Goal: Task Accomplishment & Management: Manage account settings

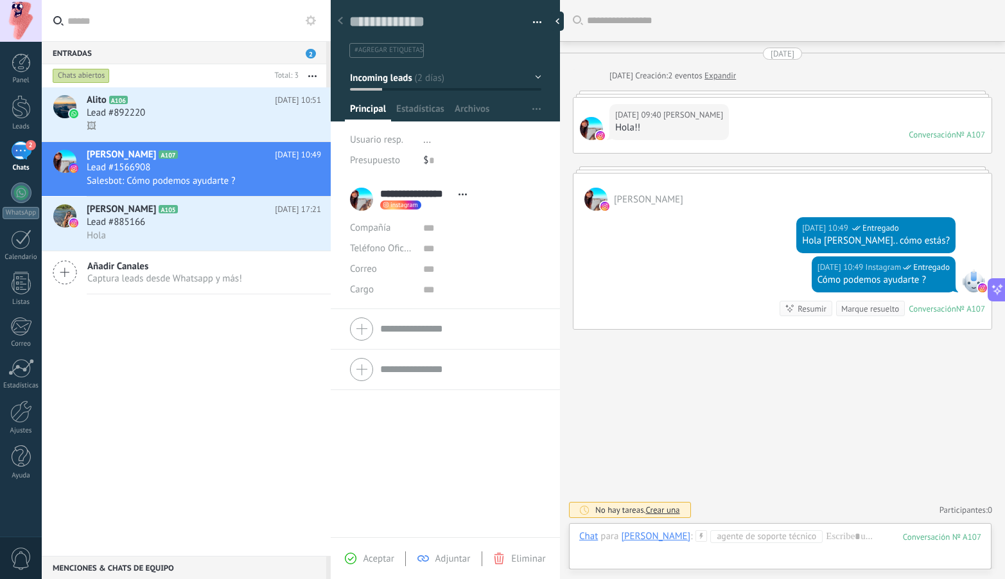
click at [22, 154] on div "2" at bounding box center [21, 150] width 21 height 19
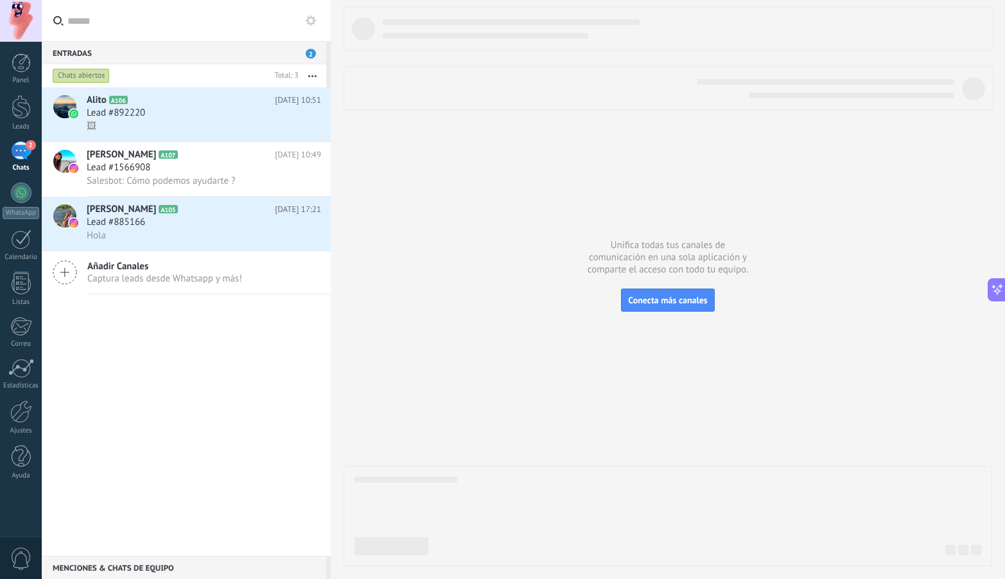
click at [26, 145] on span "2" at bounding box center [31, 145] width 10 height 10
click at [150, 392] on div "Alito A106 [DATE] 10:51 Lead #892220 🖼 [PERSON_NAME] A107 [DATE] 10:49 Lead #15…" at bounding box center [186, 321] width 289 height 468
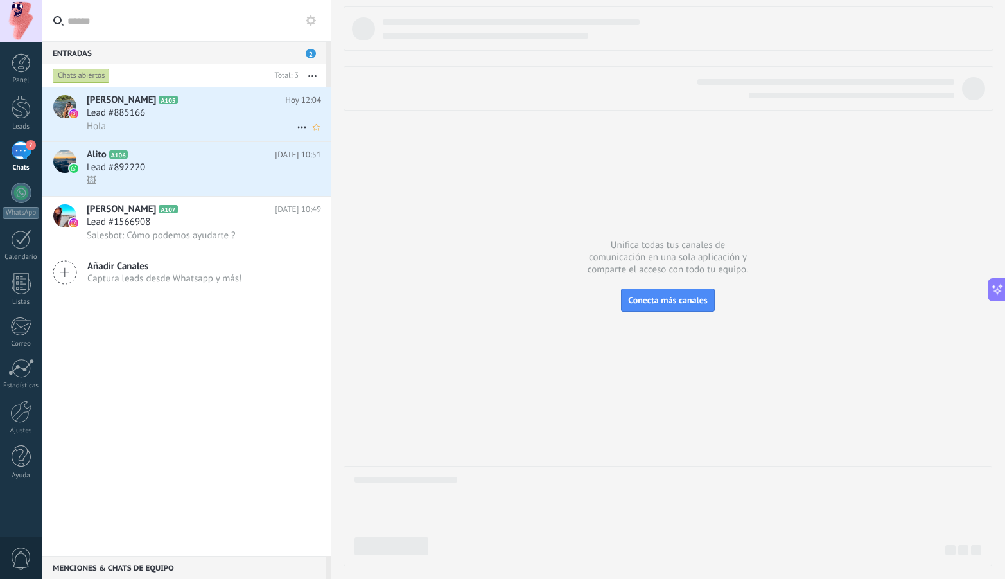
click at [205, 110] on div "Lead #885166" at bounding box center [204, 113] width 234 height 13
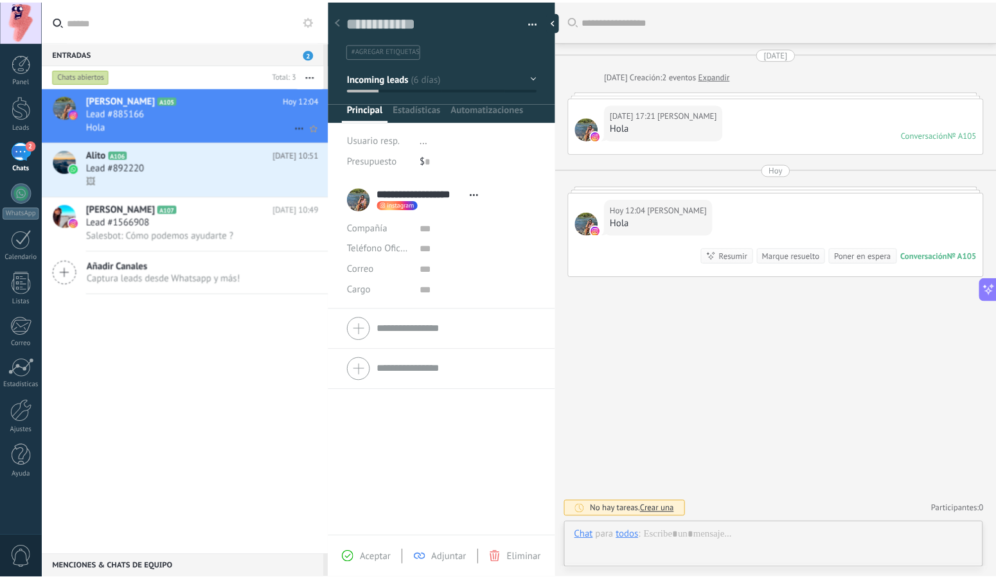
scroll to position [19, 0]
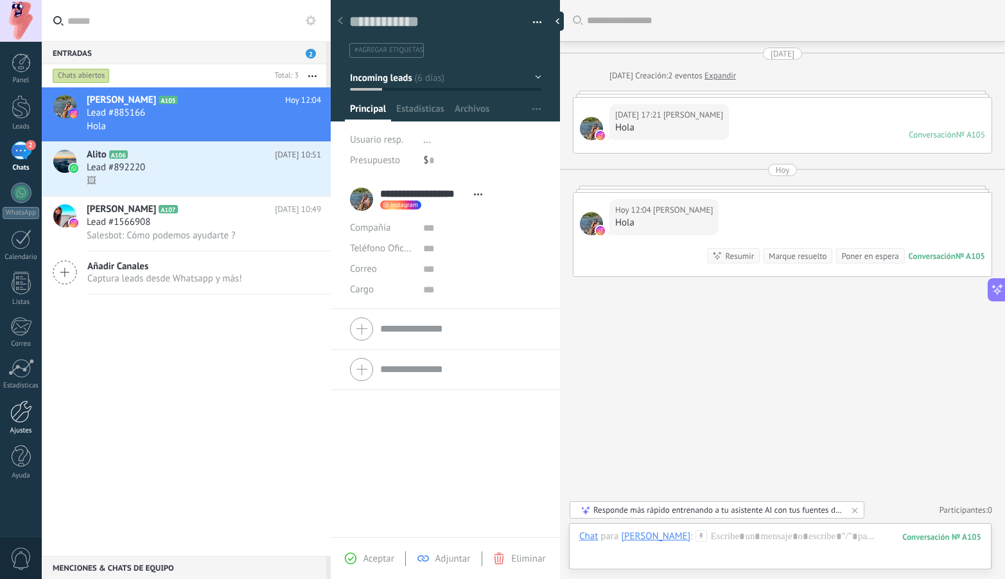
click at [22, 418] on div at bounding box center [21, 411] width 22 height 22
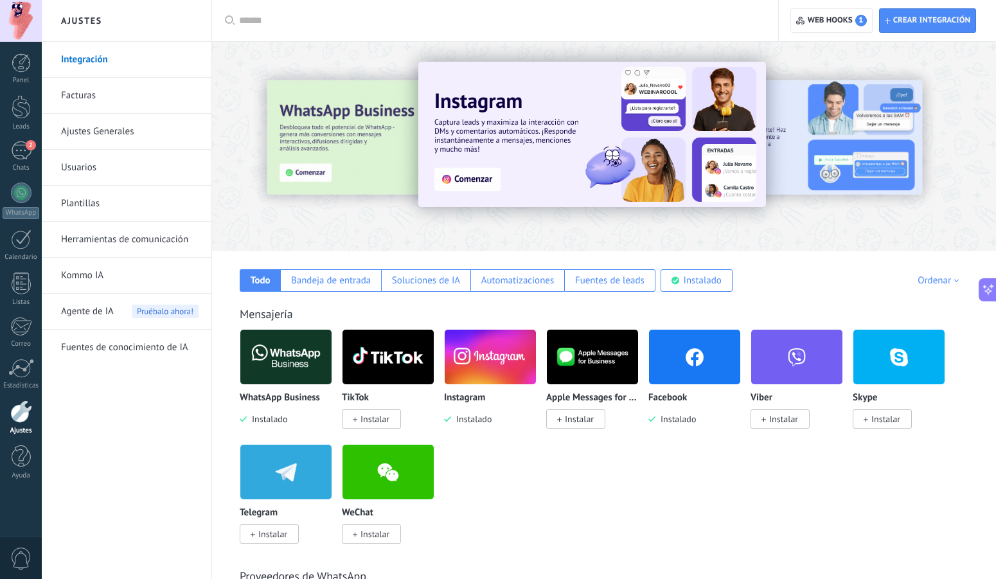
click at [287, 25] on input "text" at bounding box center [499, 20] width 521 height 13
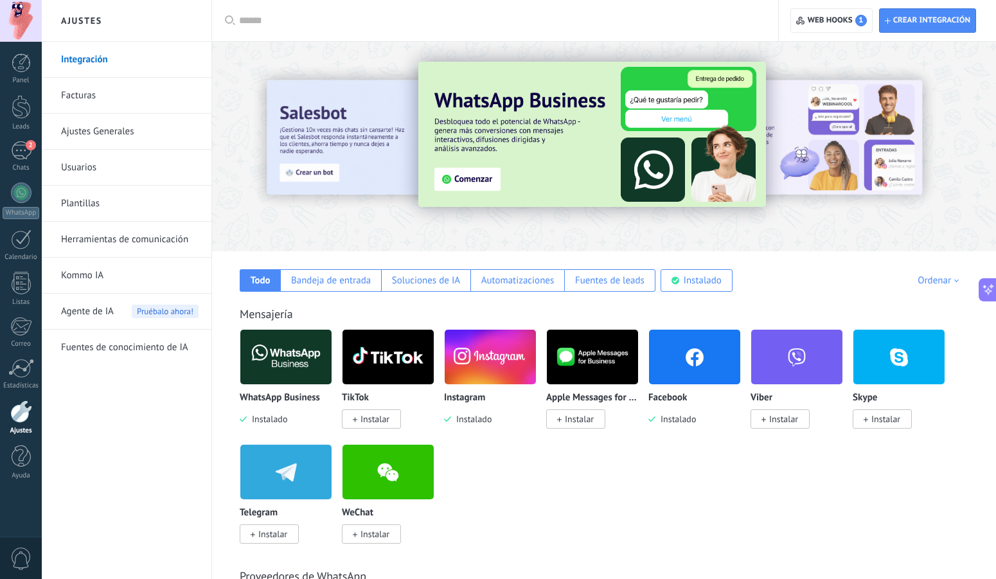
click at [709, 348] on img at bounding box center [694, 357] width 91 height 62
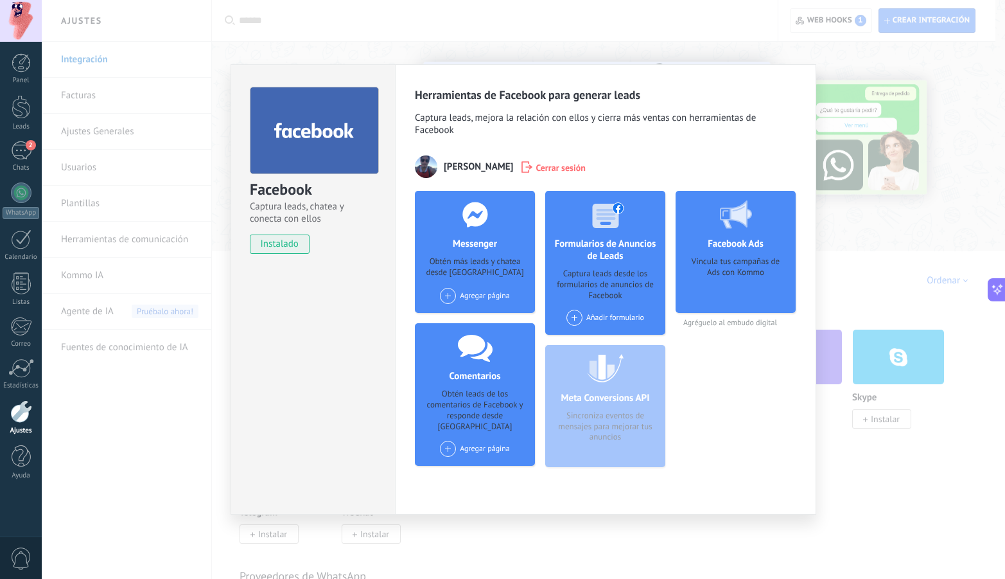
click at [449, 295] on span at bounding box center [448, 296] width 16 height 16
click at [474, 322] on div "Nextstep" at bounding box center [482, 320] width 86 height 28
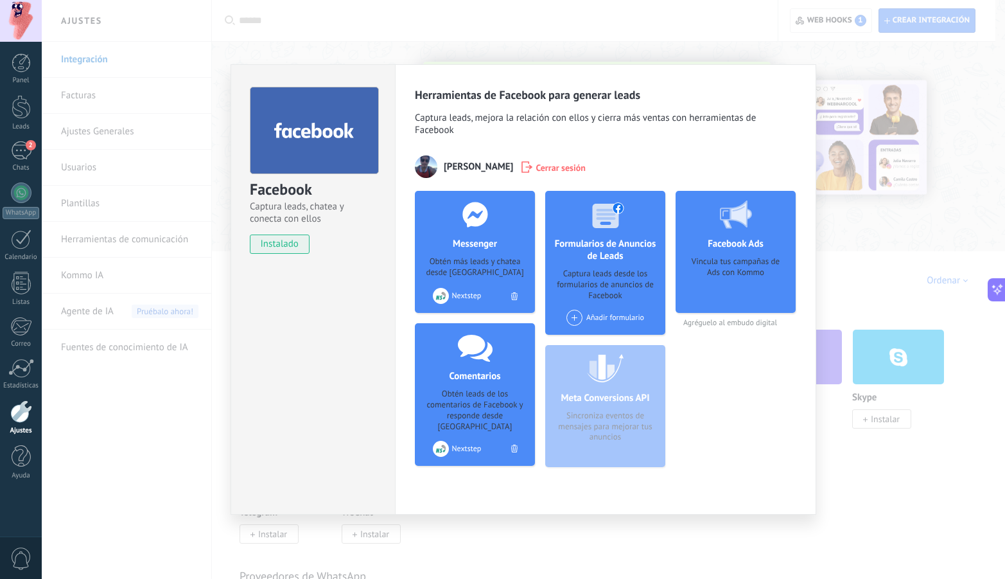
click at [132, 434] on div "Facebook Captura leads, chatea y conecta con ellos instalado Desinstalar Herram…" at bounding box center [524, 289] width 964 height 579
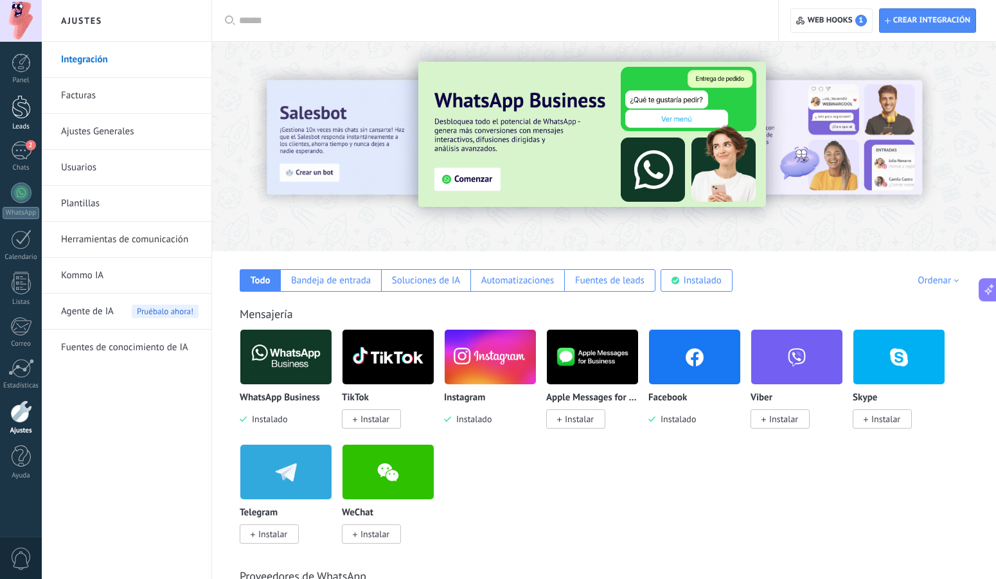
click at [26, 112] on div at bounding box center [21, 107] width 19 height 24
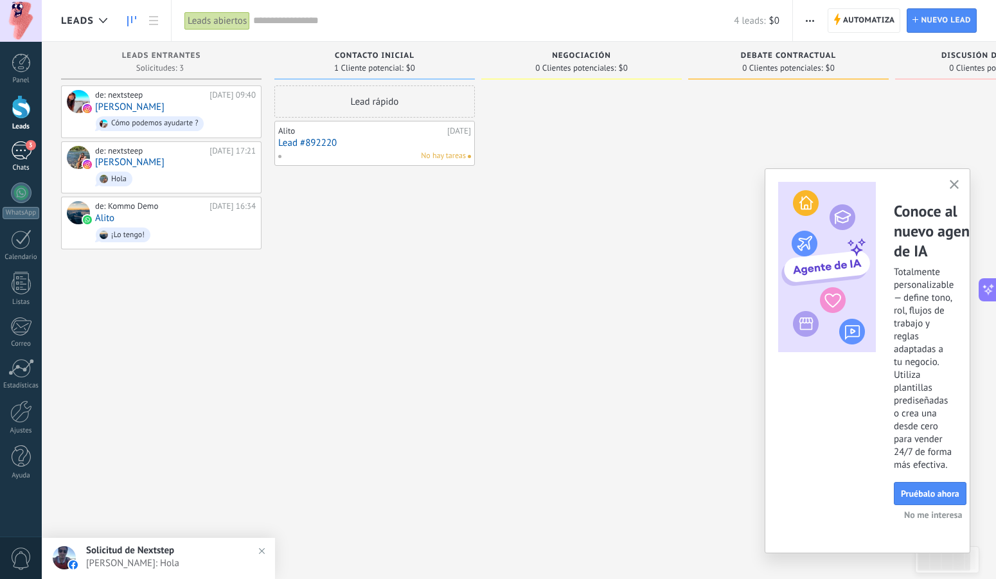
click at [22, 146] on div "3" at bounding box center [21, 150] width 21 height 19
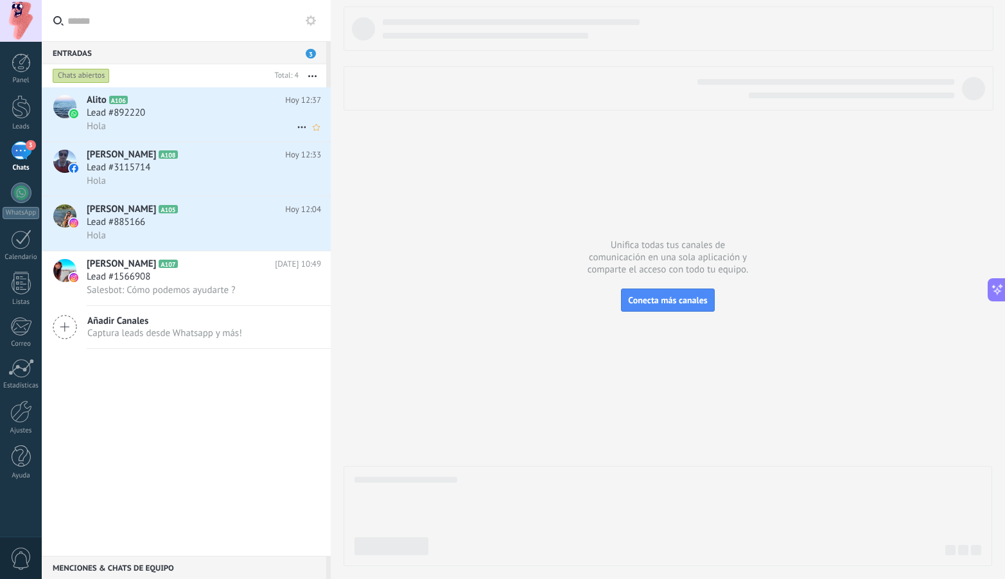
click at [209, 118] on div "Lead #892220" at bounding box center [204, 113] width 234 height 13
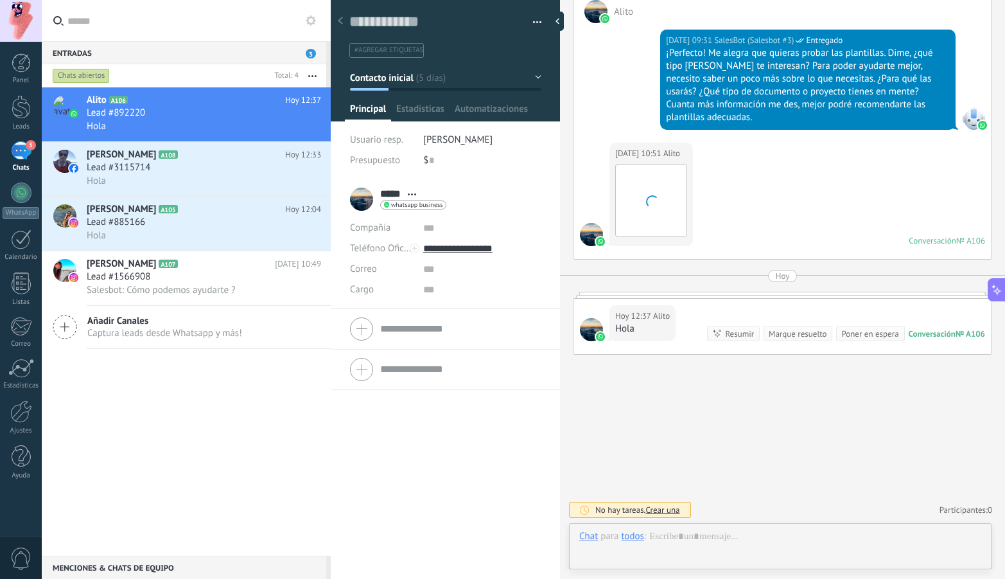
scroll to position [19, 0]
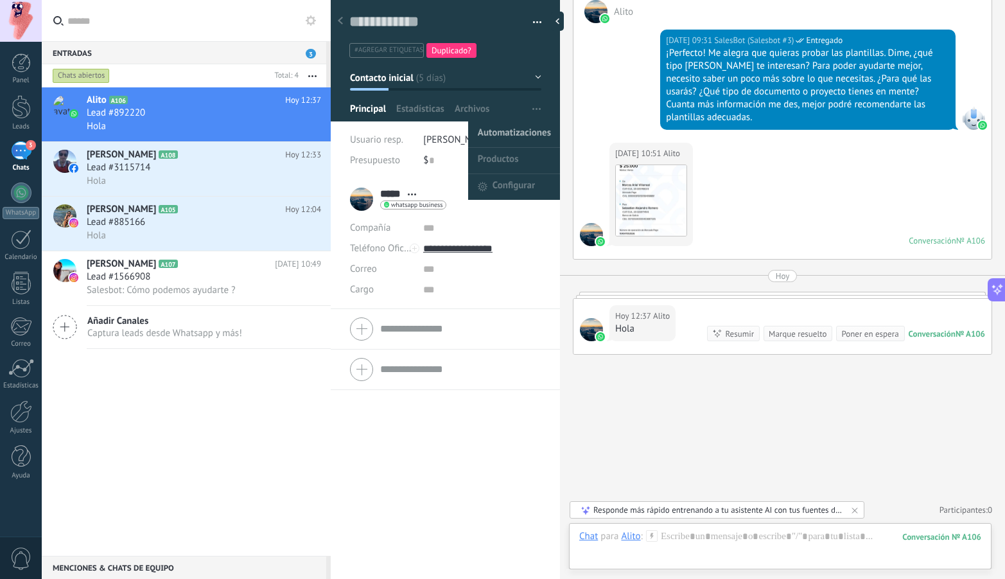
click at [522, 128] on span "Automatizaciones" at bounding box center [514, 134] width 73 height 26
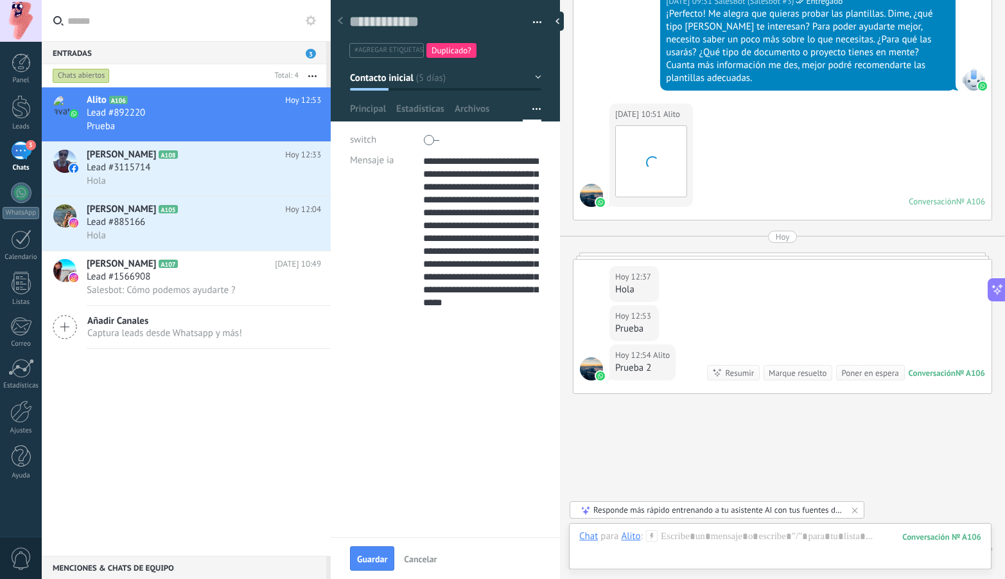
scroll to position [1375, 0]
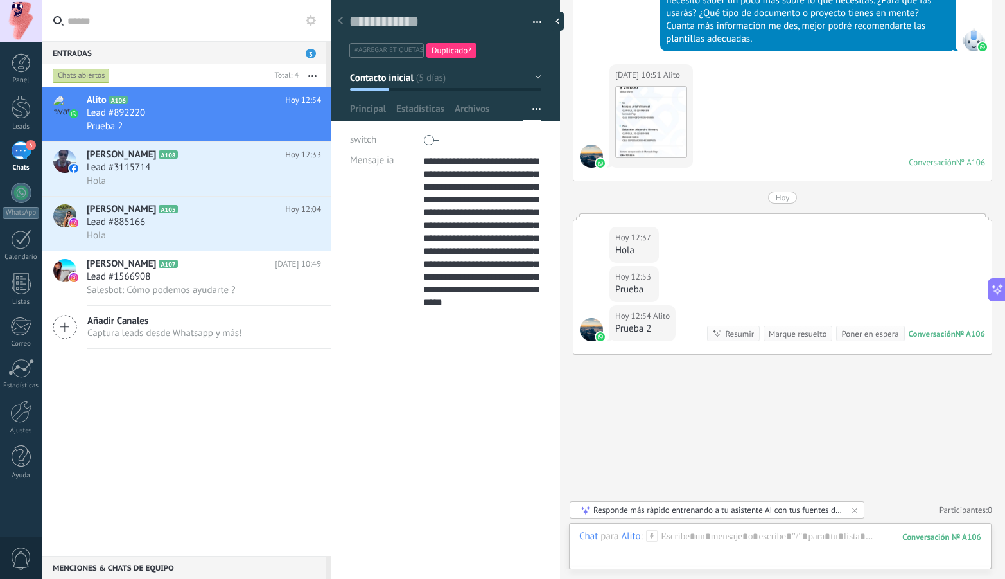
click at [416, 436] on div "***** Alito ***** [PERSON_NAME] Abrir detalle Copie el nombre" at bounding box center [445, 463] width 229 height 233
click at [125, 413] on div "Alito A106 [DATE] 12:54 Lead #892220 Prueba 2 [PERSON_NAME] A108 [DATE] 12:33 L…" at bounding box center [186, 321] width 289 height 468
drag, startPoint x: 136, startPoint y: 110, endPoint x: 137, endPoint y: 160, distance: 49.5
click at [136, 110] on span "Lead #892220" at bounding box center [116, 113] width 58 height 13
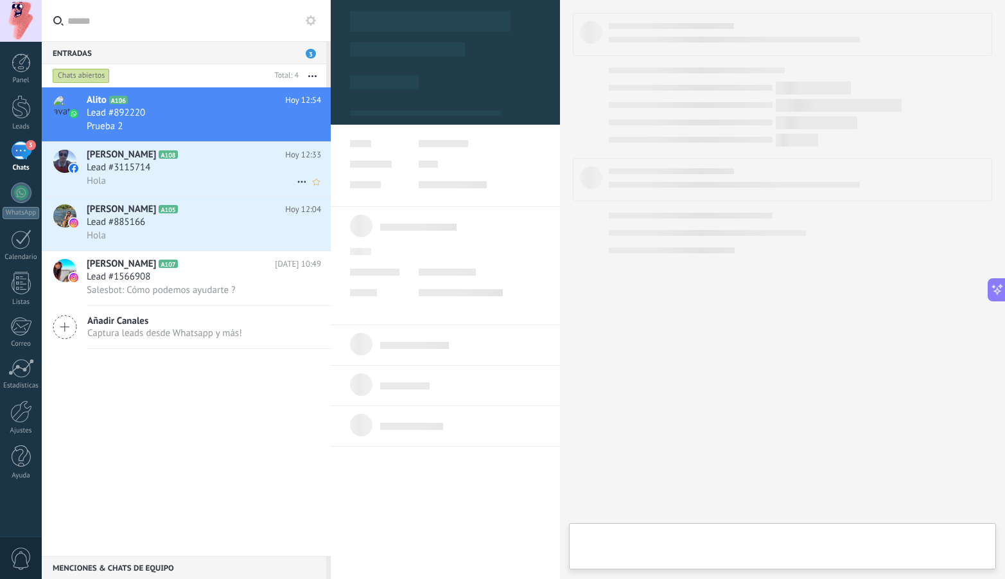
click at [135, 168] on span "Lead #3115714" at bounding box center [119, 167] width 64 height 13
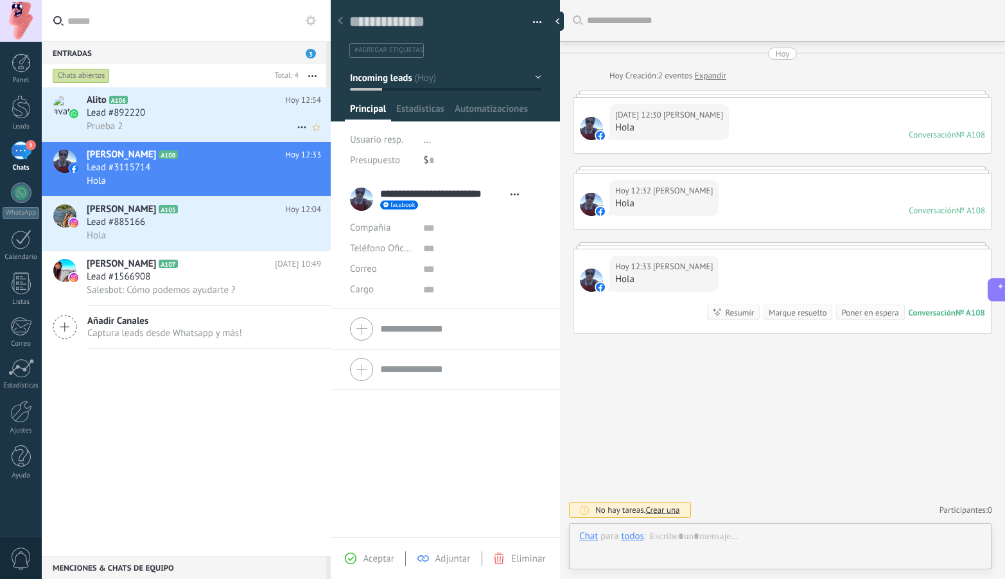
scroll to position [19, 0]
click at [132, 108] on span "Lead #892220" at bounding box center [116, 113] width 58 height 13
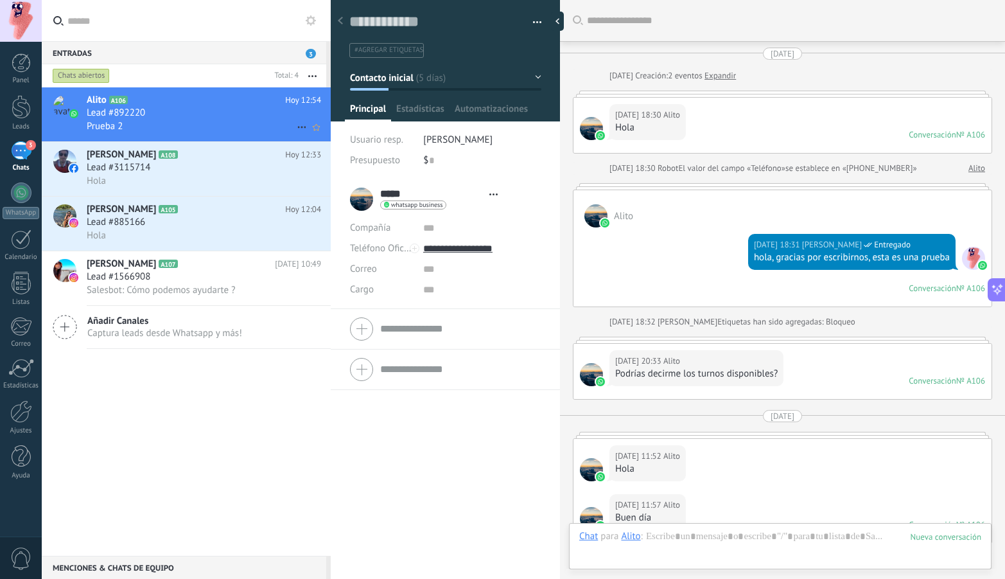
type textarea "**********"
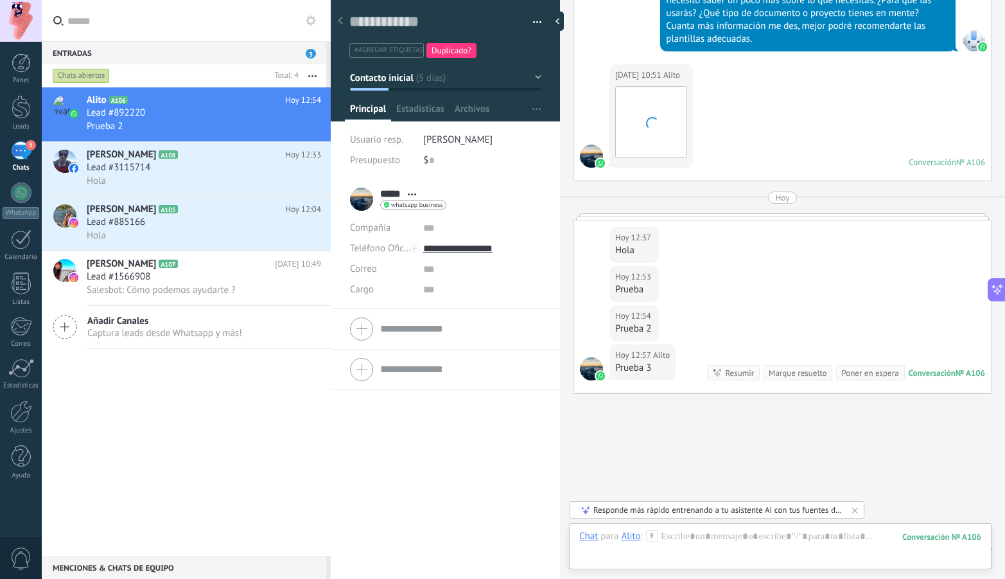
scroll to position [1414, 0]
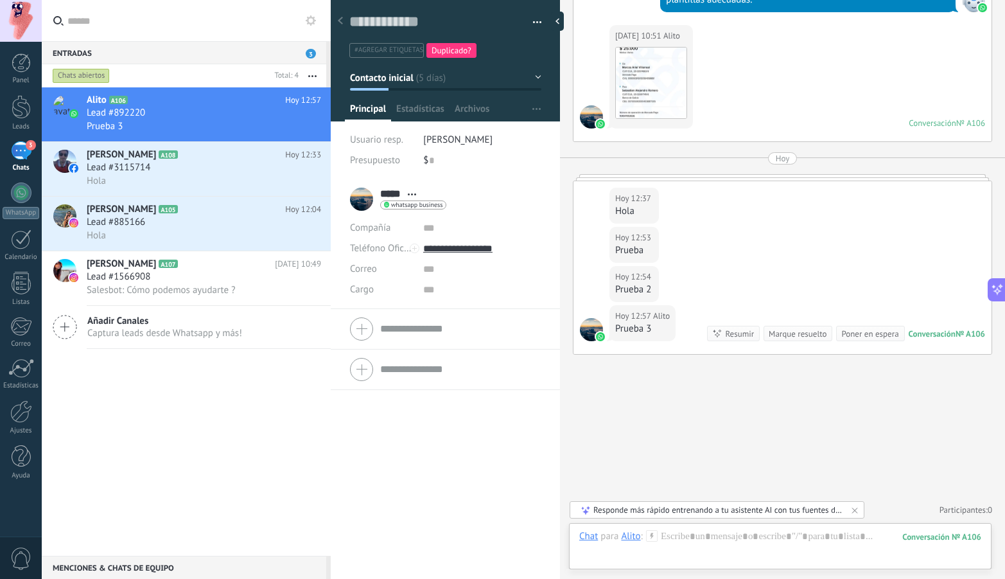
click at [982, 508] on link "Participantes: 0" at bounding box center [966, 509] width 53 height 11
click at [897, 482] on link "Agregar usuario" at bounding box center [884, 481] width 60 height 12
click at [956, 457] on button "Guardar" at bounding box center [946, 459] width 51 height 17
click at [946, 462] on button "Guardar" at bounding box center [946, 459] width 51 height 17
click at [924, 485] on input "*****" at bounding box center [938, 485] width 105 height 23
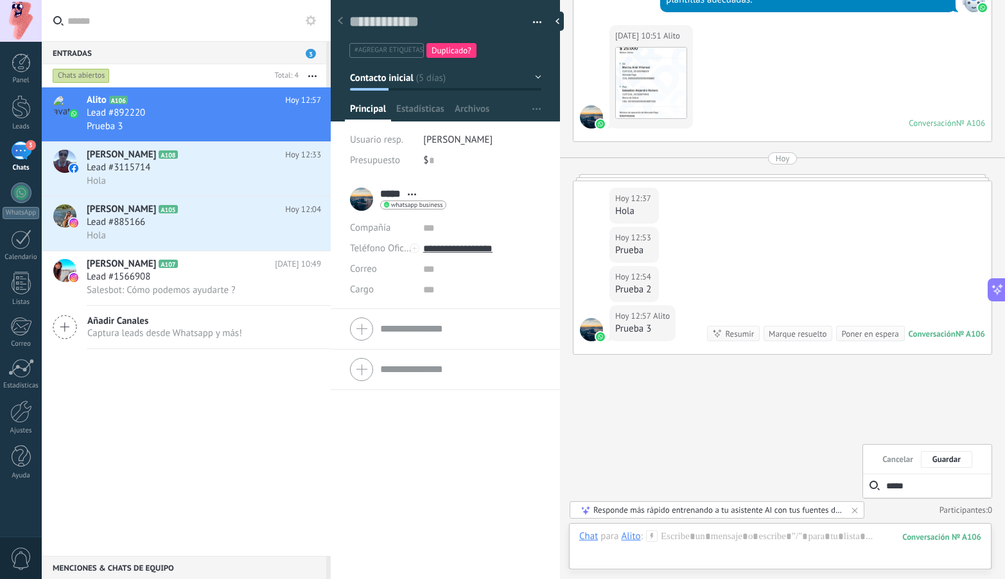
click at [934, 459] on button "Guardar" at bounding box center [946, 459] width 51 height 17
click at [923, 488] on input "*****" at bounding box center [938, 485] width 105 height 23
type input "*******"
drag, startPoint x: 924, startPoint y: 483, endPoint x: 877, endPoint y: 480, distance: 47.0
click at [877, 480] on div "******* Alito00" at bounding box center [927, 485] width 128 height 24
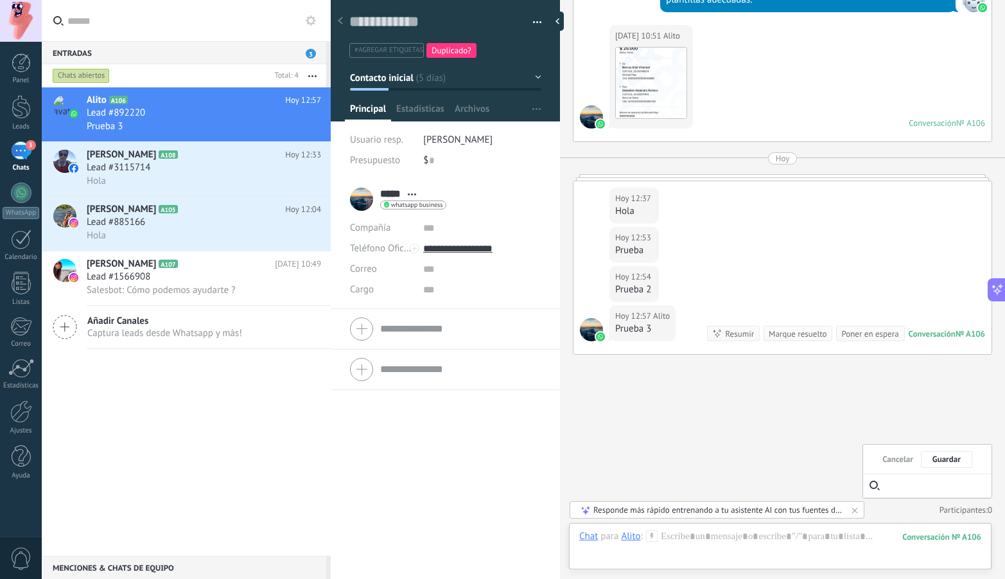
click at [901, 462] on button "Cancelar" at bounding box center [898, 459] width 31 height 8
click at [18, 114] on div at bounding box center [21, 107] width 19 height 24
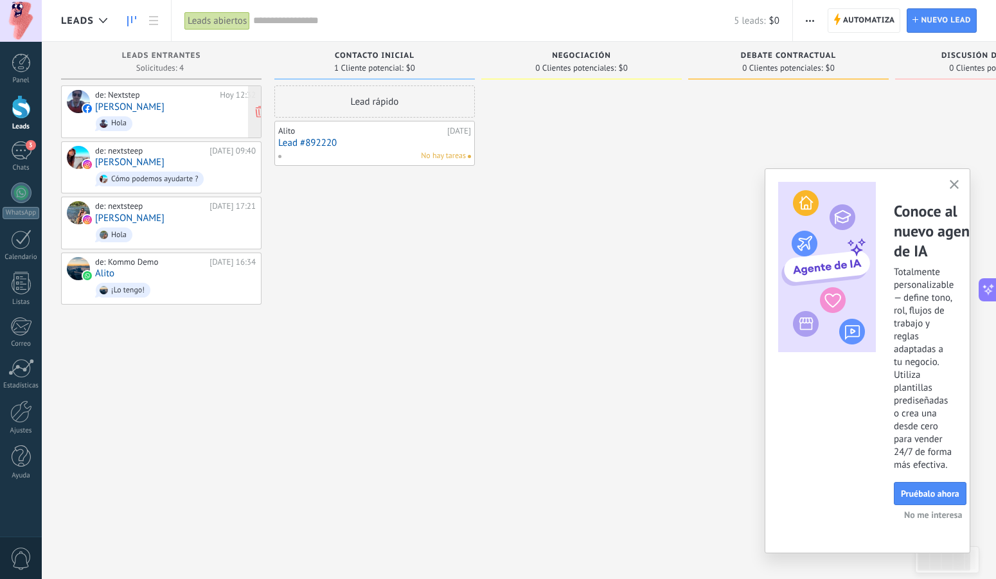
click at [213, 117] on span "Hola" at bounding box center [175, 124] width 161 height 20
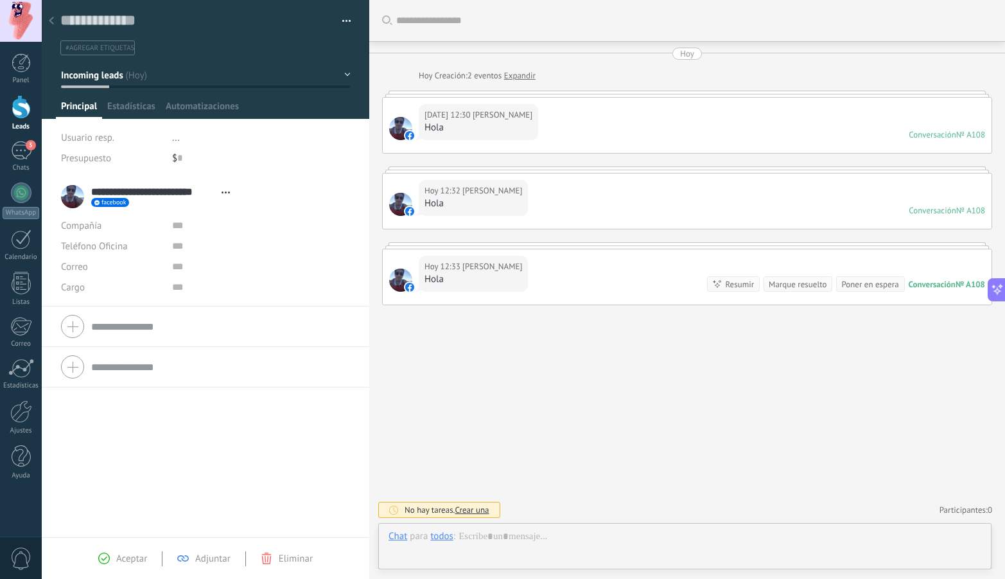
scroll to position [19, 0]
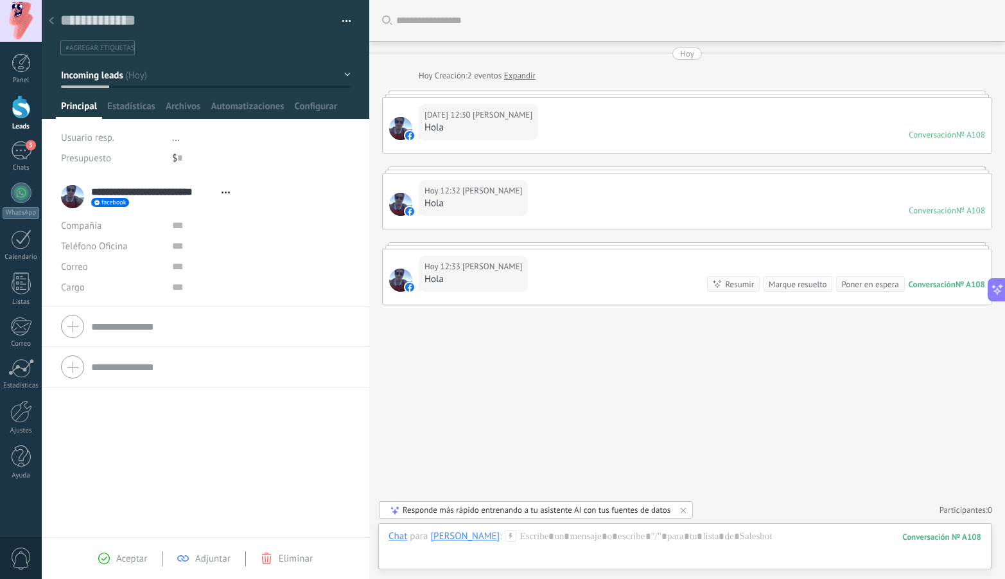
click at [99, 46] on span "#agregar etiquetas" at bounding box center [100, 48] width 69 height 9
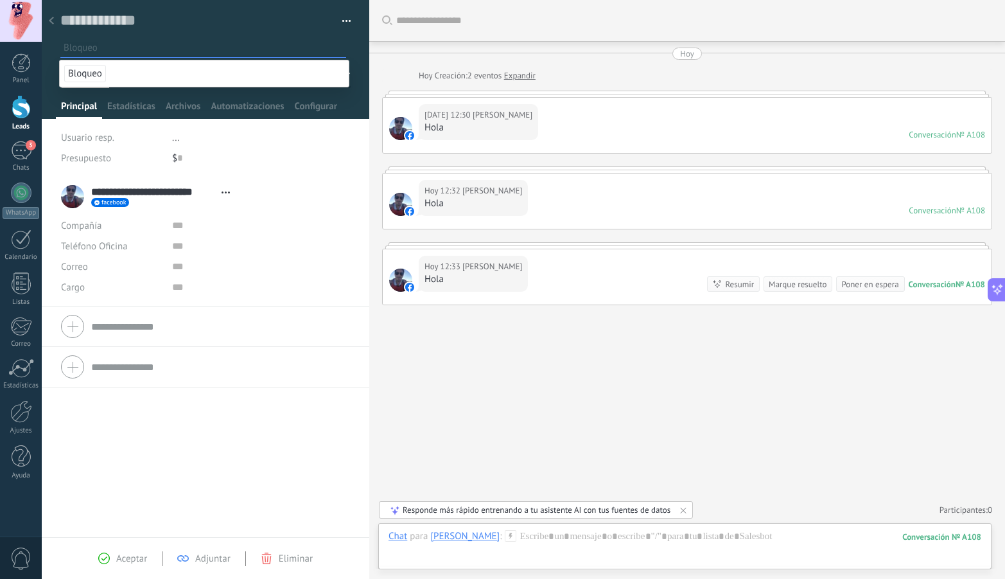
click at [146, 443] on div "**********" at bounding box center [206, 357] width 328 height 360
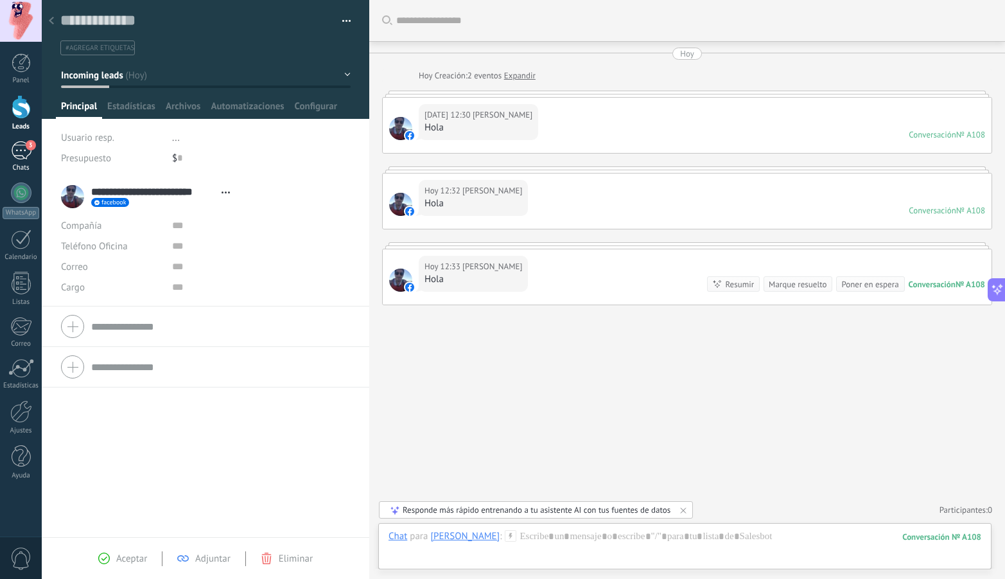
click at [22, 151] on div "3" at bounding box center [21, 150] width 21 height 19
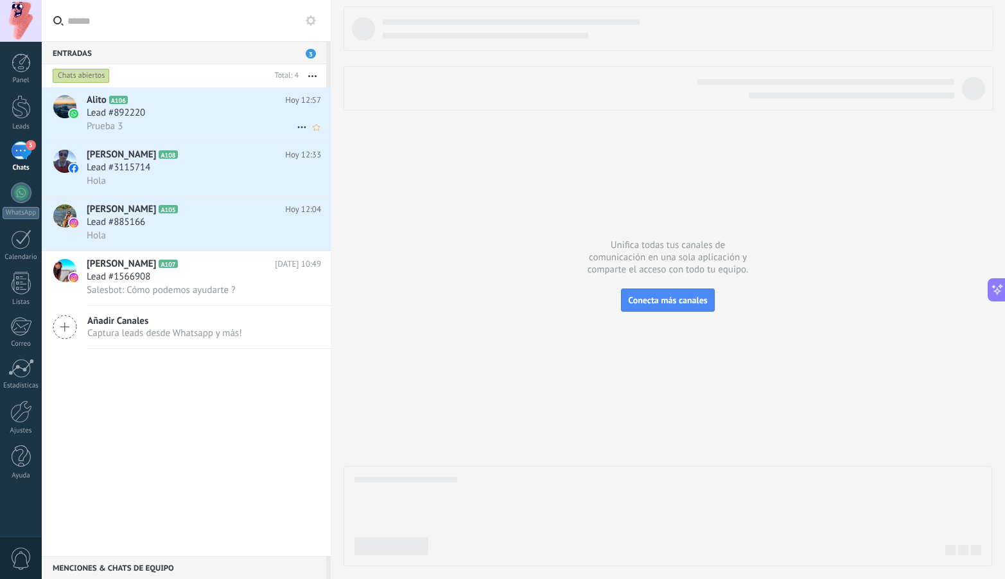
click at [180, 109] on div "Lead #892220" at bounding box center [204, 113] width 234 height 13
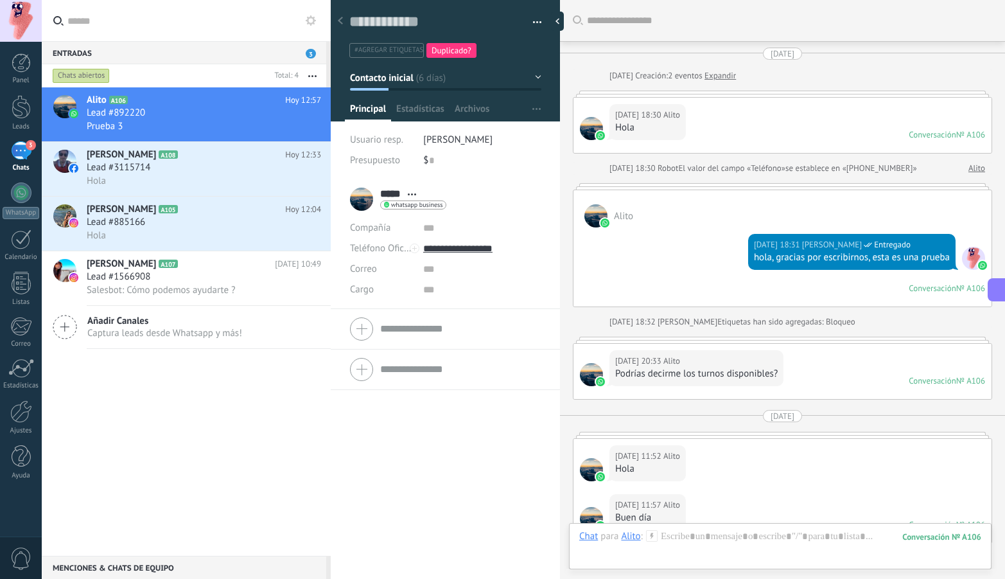
scroll to position [1414, 0]
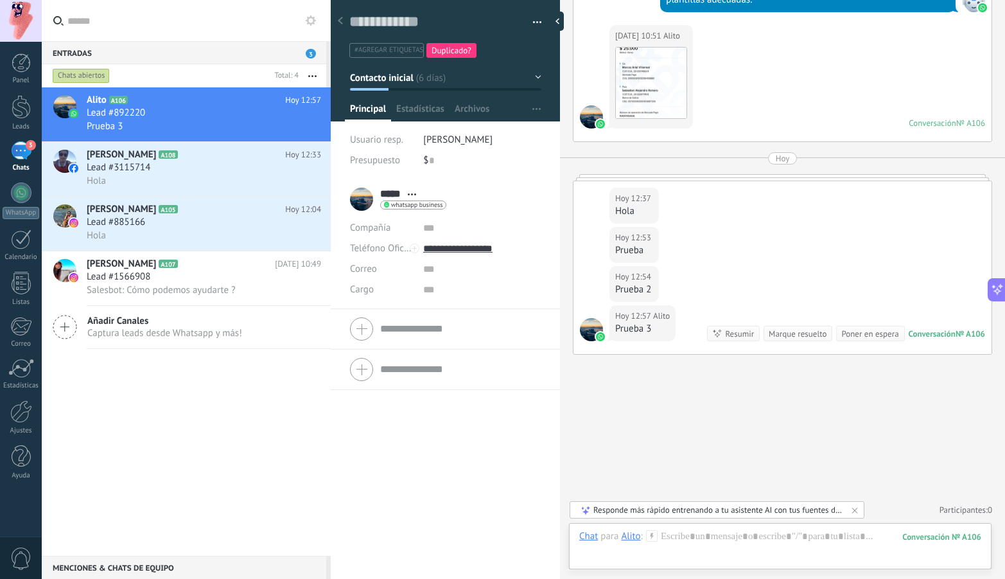
click at [387, 52] on span "#agregar etiquetas" at bounding box center [389, 50] width 69 height 9
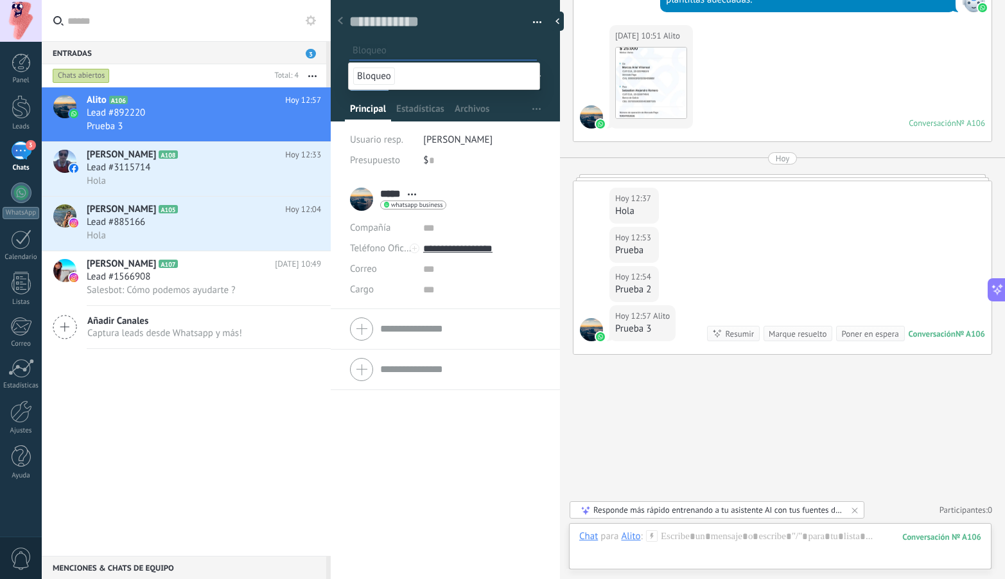
click at [383, 75] on span "Bloqueo" at bounding box center [374, 75] width 42 height 17
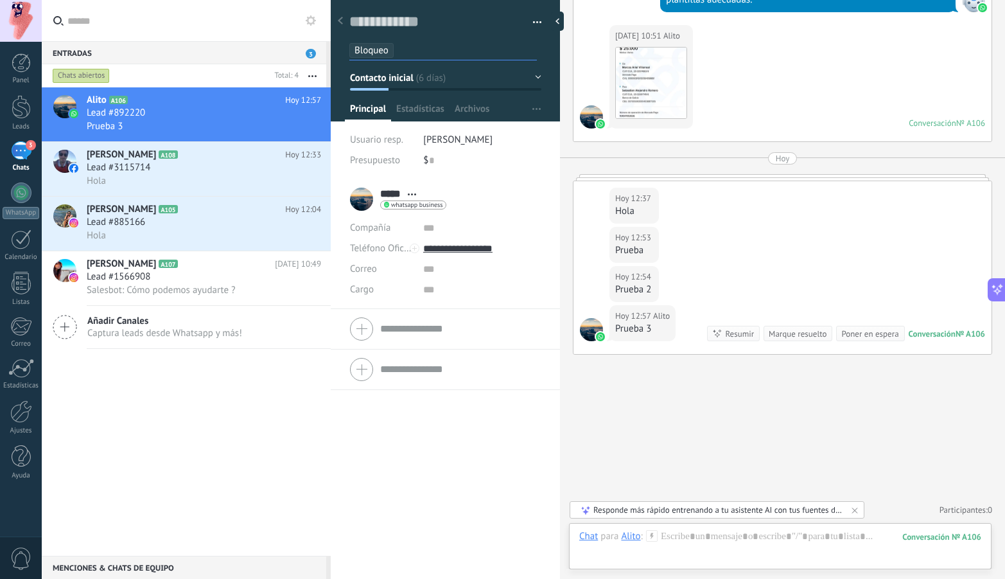
click at [410, 437] on div "***** Alito ***** [PERSON_NAME] Abrir detalle Copie el nombre" at bounding box center [445, 379] width 229 height 400
drag, startPoint x: 383, startPoint y: 51, endPoint x: 403, endPoint y: 492, distance: 441.7
click at [403, 492] on div "***** Alito ***** [PERSON_NAME] Abrir detalle Copie el nombre" at bounding box center [445, 379] width 229 height 400
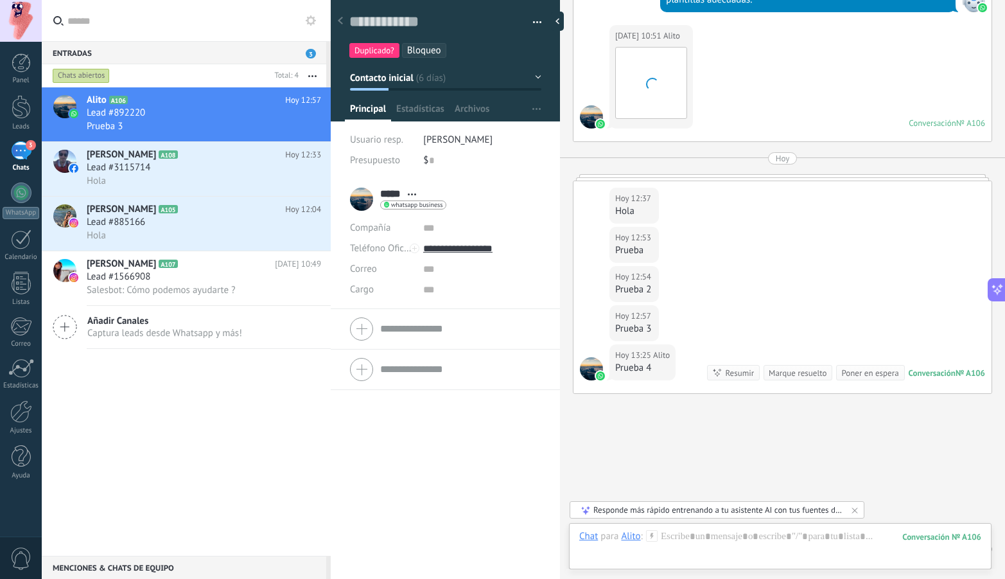
scroll to position [1453, 0]
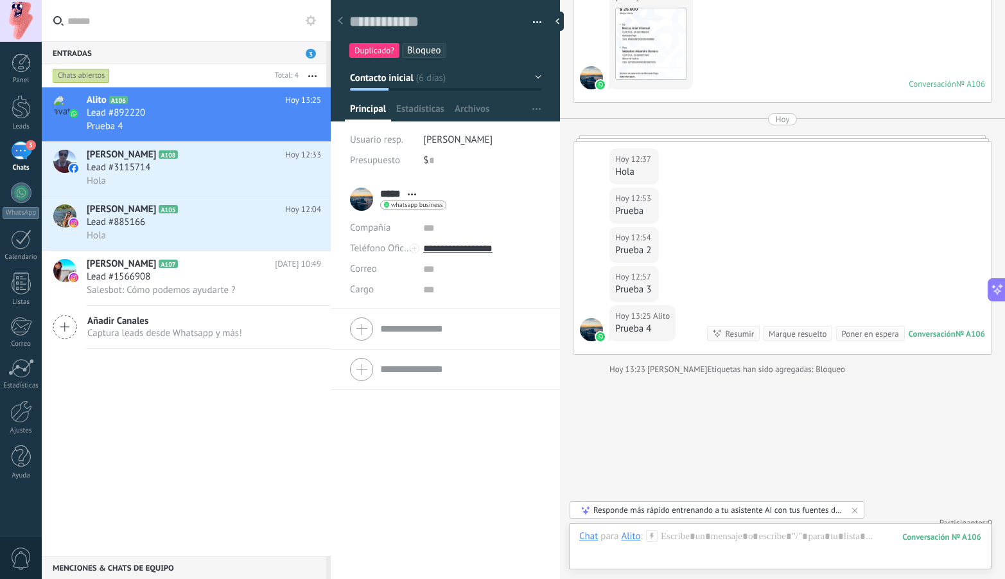
click at [436, 48] on span "Bloqueo" at bounding box center [424, 50] width 34 height 12
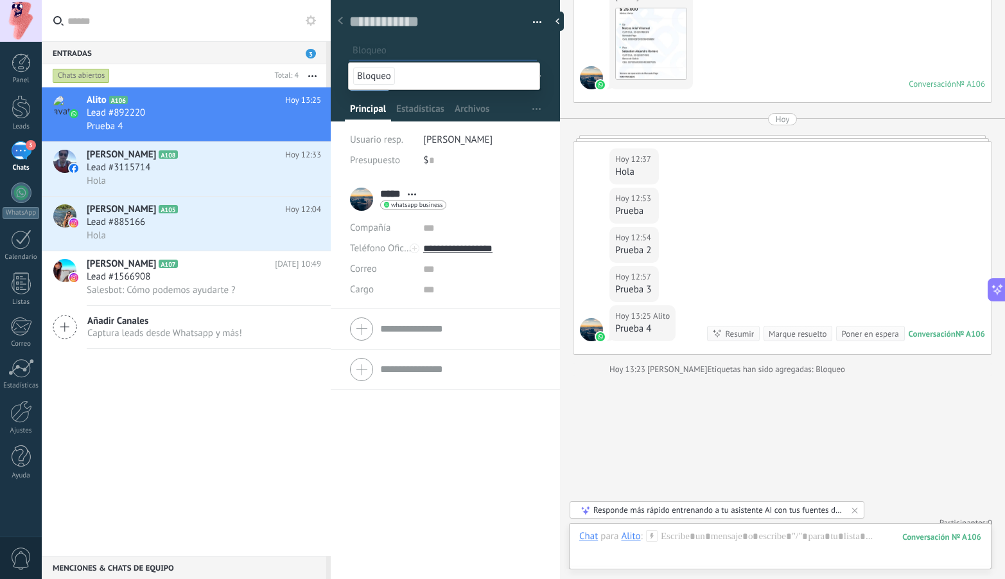
click at [340, 58] on div at bounding box center [446, 57] width 230 height 130
click at [340, 19] on icon at bounding box center [340, 21] width 5 height 8
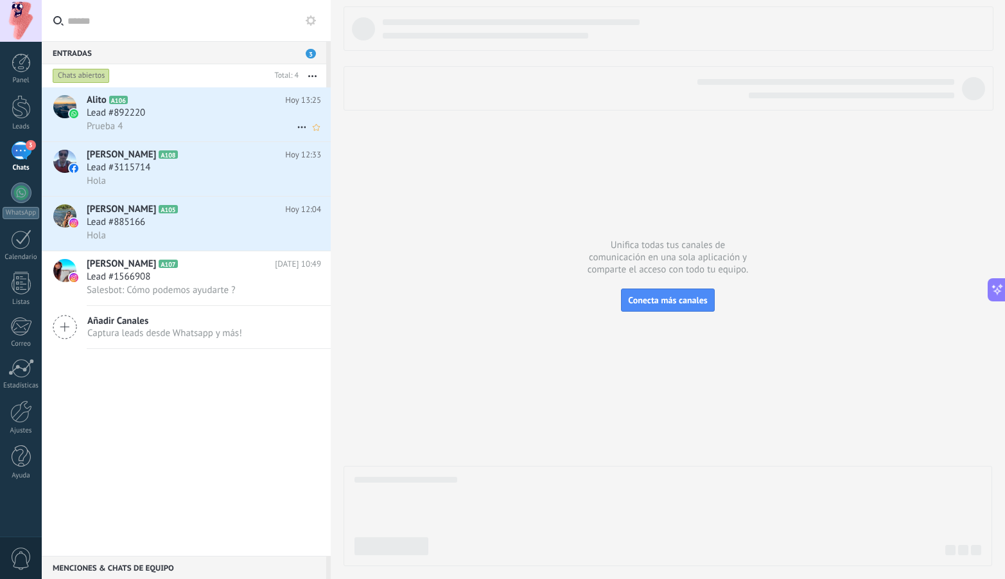
click at [189, 107] on div "Lead #892220" at bounding box center [204, 113] width 234 height 13
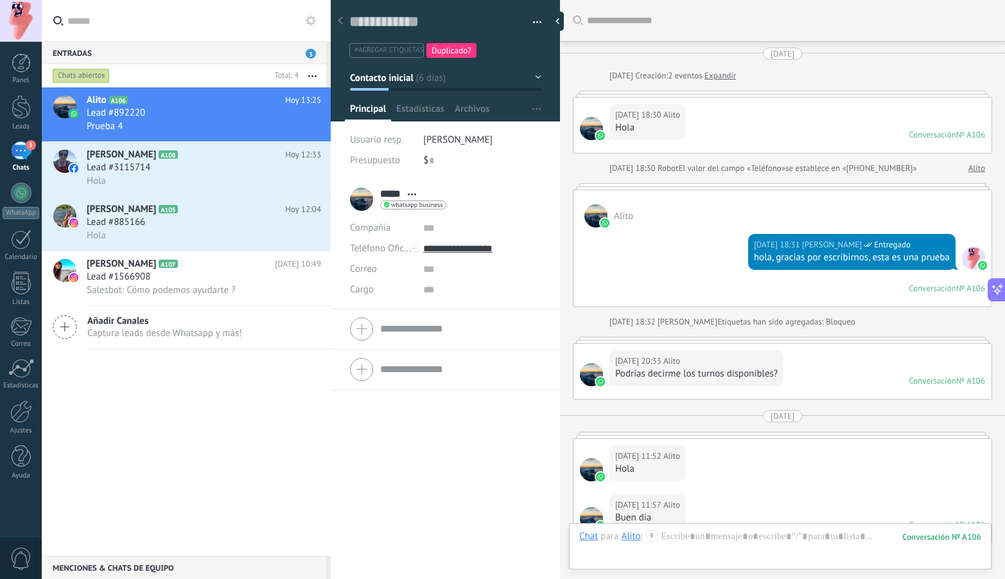
scroll to position [1537, 0]
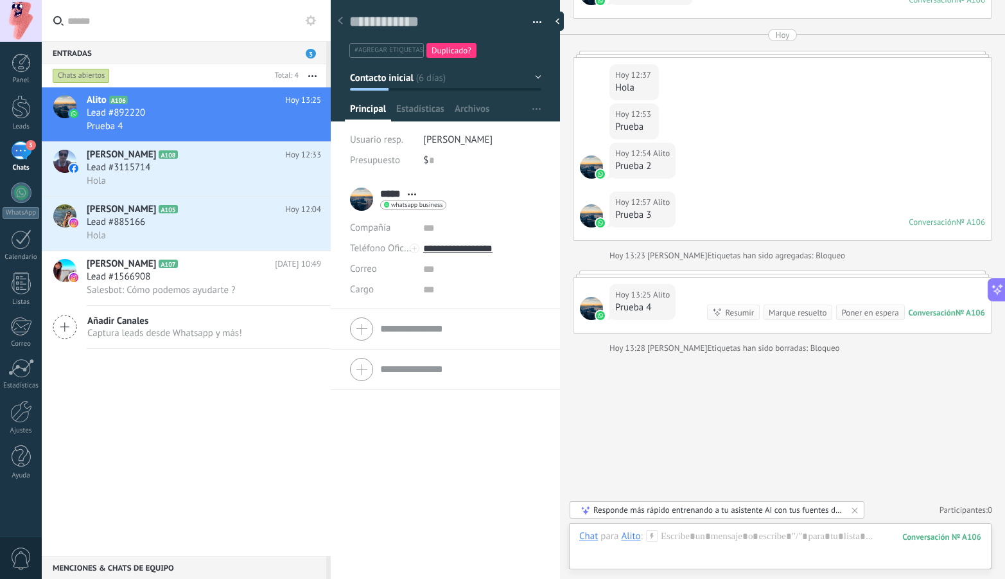
drag, startPoint x: 505, startPoint y: 48, endPoint x: 484, endPoint y: 48, distance: 20.6
click at [484, 48] on ul "#agregar etiquetas Duplicado?" at bounding box center [443, 50] width 190 height 17
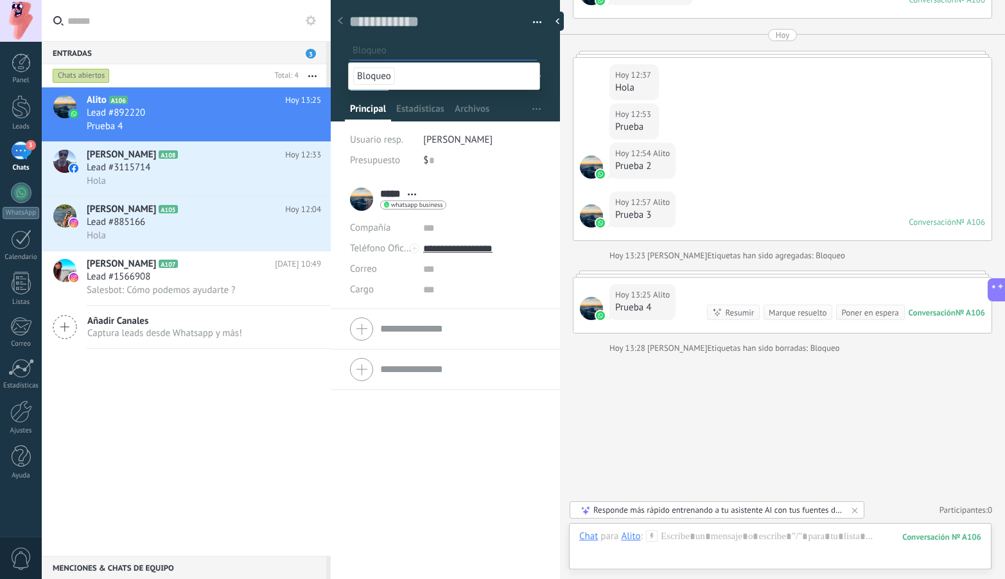
click at [338, 48] on div "Guardar y crear Imprimir Administrar etiquetas Exportar a excel" at bounding box center [446, 25] width 230 height 66
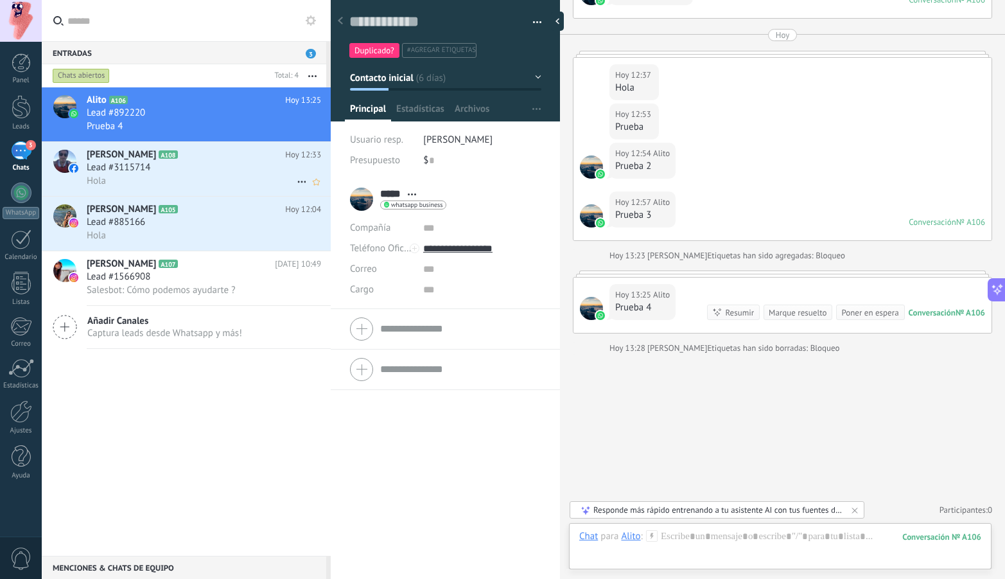
click at [253, 162] on div "Lead #3115714" at bounding box center [204, 167] width 234 height 13
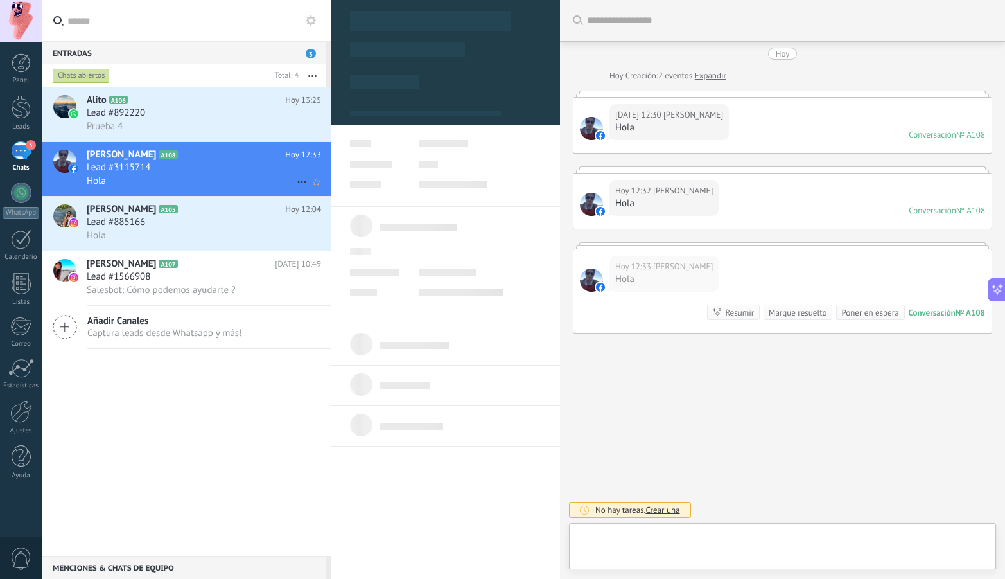
type textarea "**********"
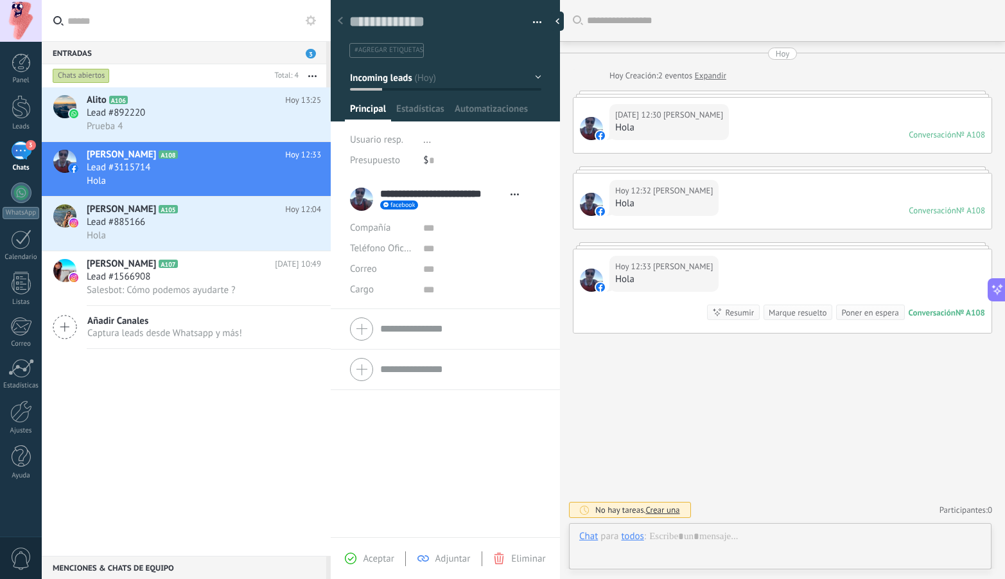
scroll to position [19, 0]
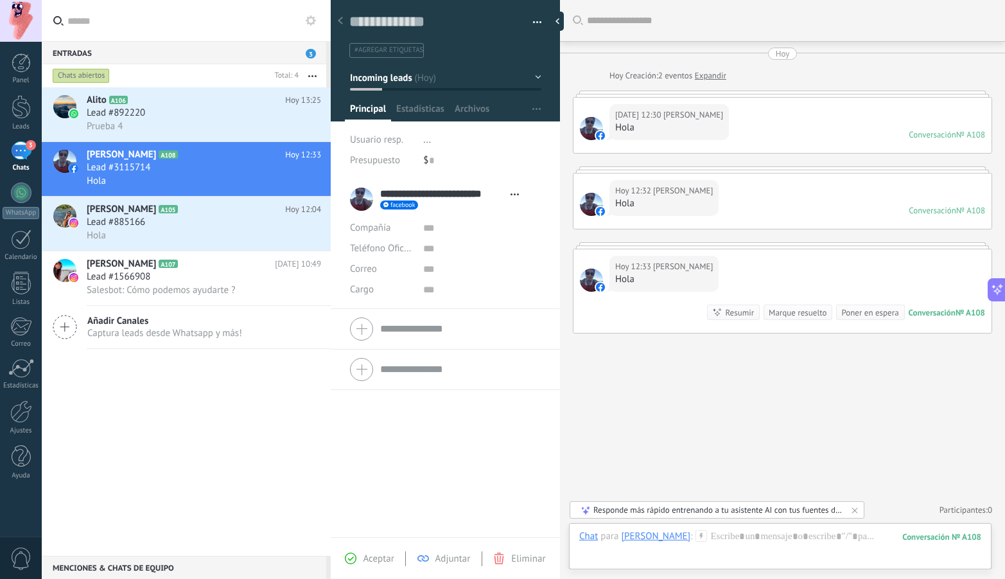
click at [383, 47] on span "#agregar etiquetas" at bounding box center [389, 50] width 69 height 9
click at [338, 49] on div "Guardar y crear Imprimir Administrar etiquetas Exportar a excel" at bounding box center [446, 25] width 230 height 66
